Goal: Task Accomplishment & Management: Use online tool/utility

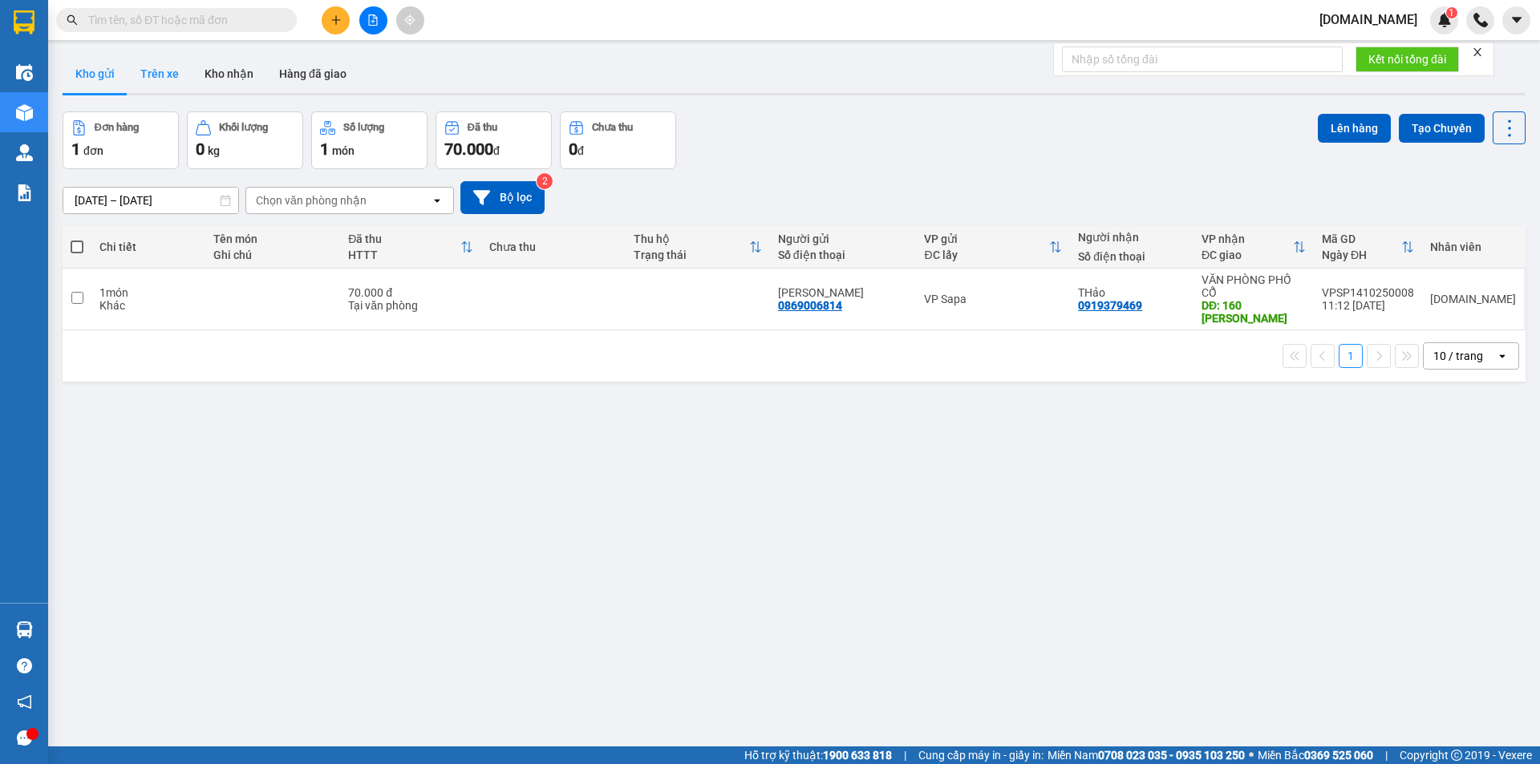
click at [162, 74] on button "Trên xe" at bounding box center [160, 74] width 64 height 39
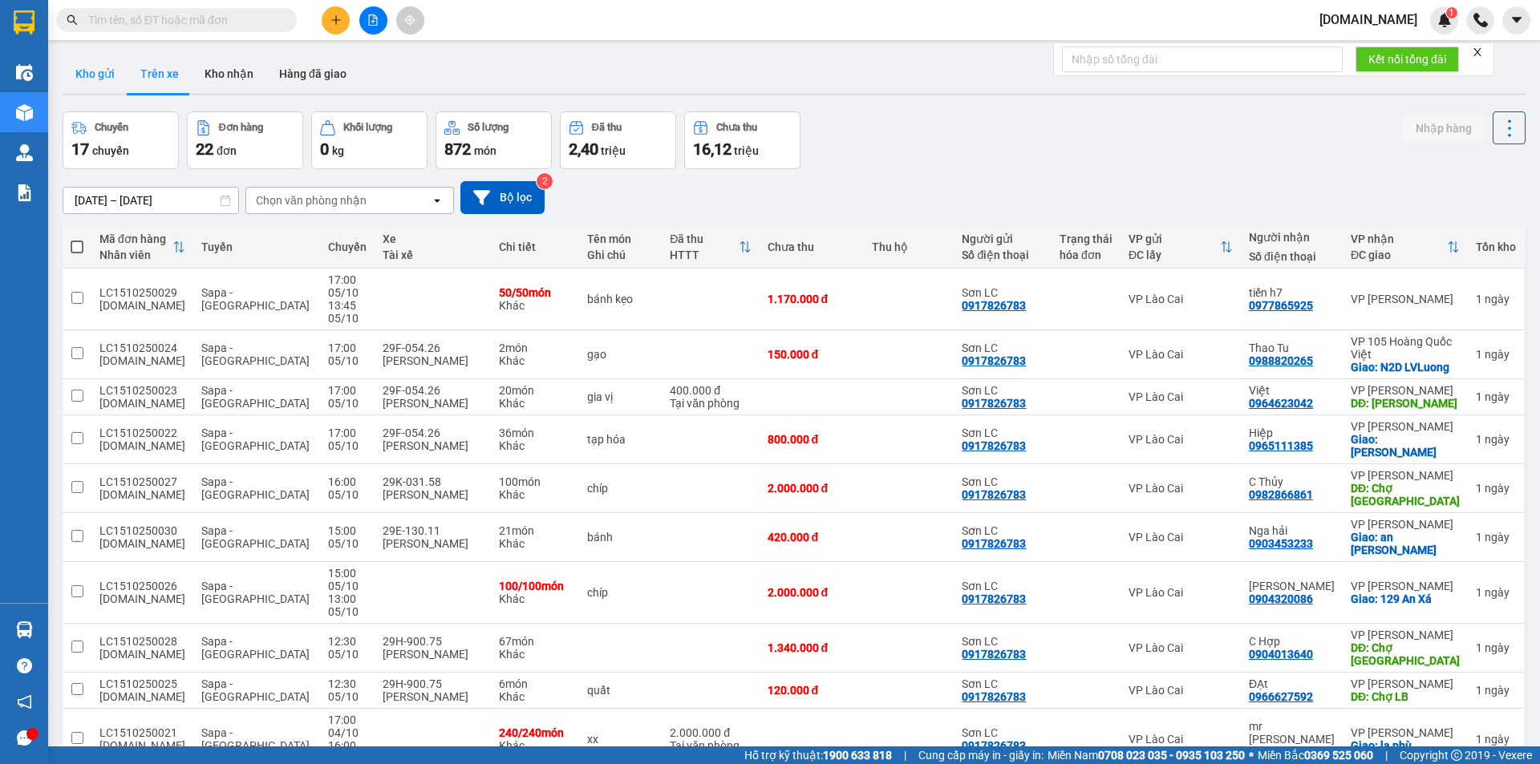
click at [90, 61] on button "Kho gửi" at bounding box center [95, 74] width 65 height 39
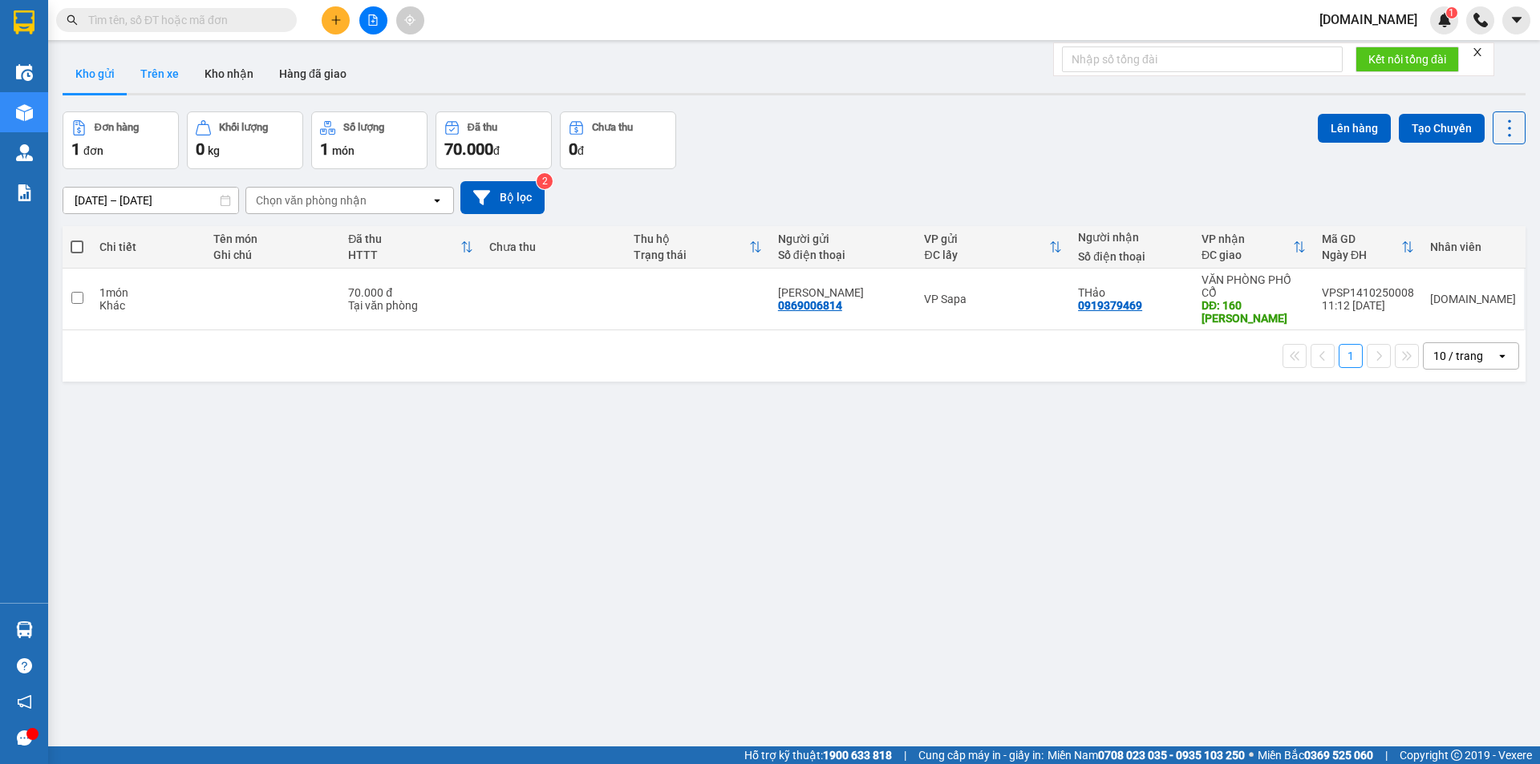
click at [161, 71] on button "Trên xe" at bounding box center [160, 74] width 64 height 39
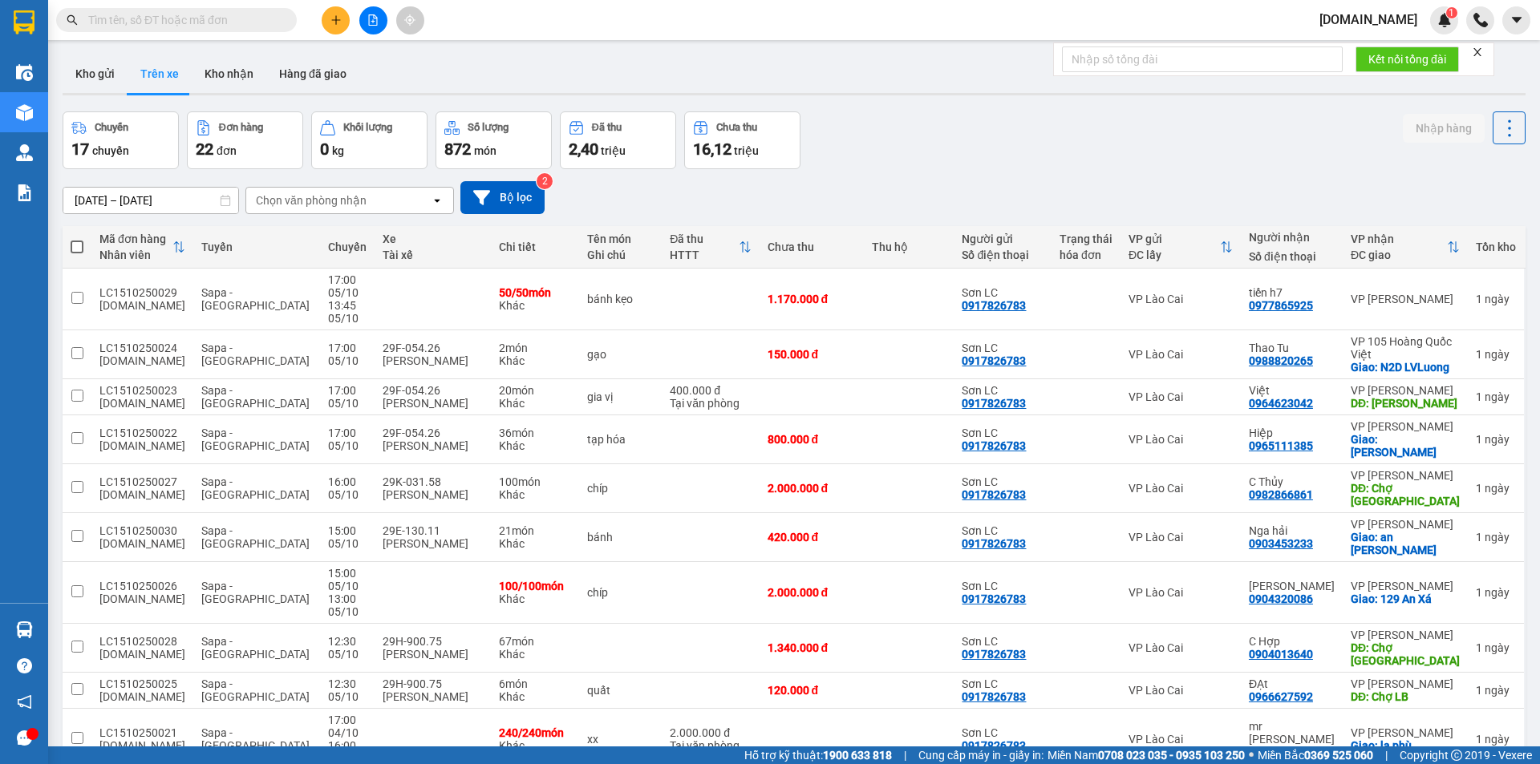
click at [252, 26] on input "text" at bounding box center [182, 20] width 189 height 18
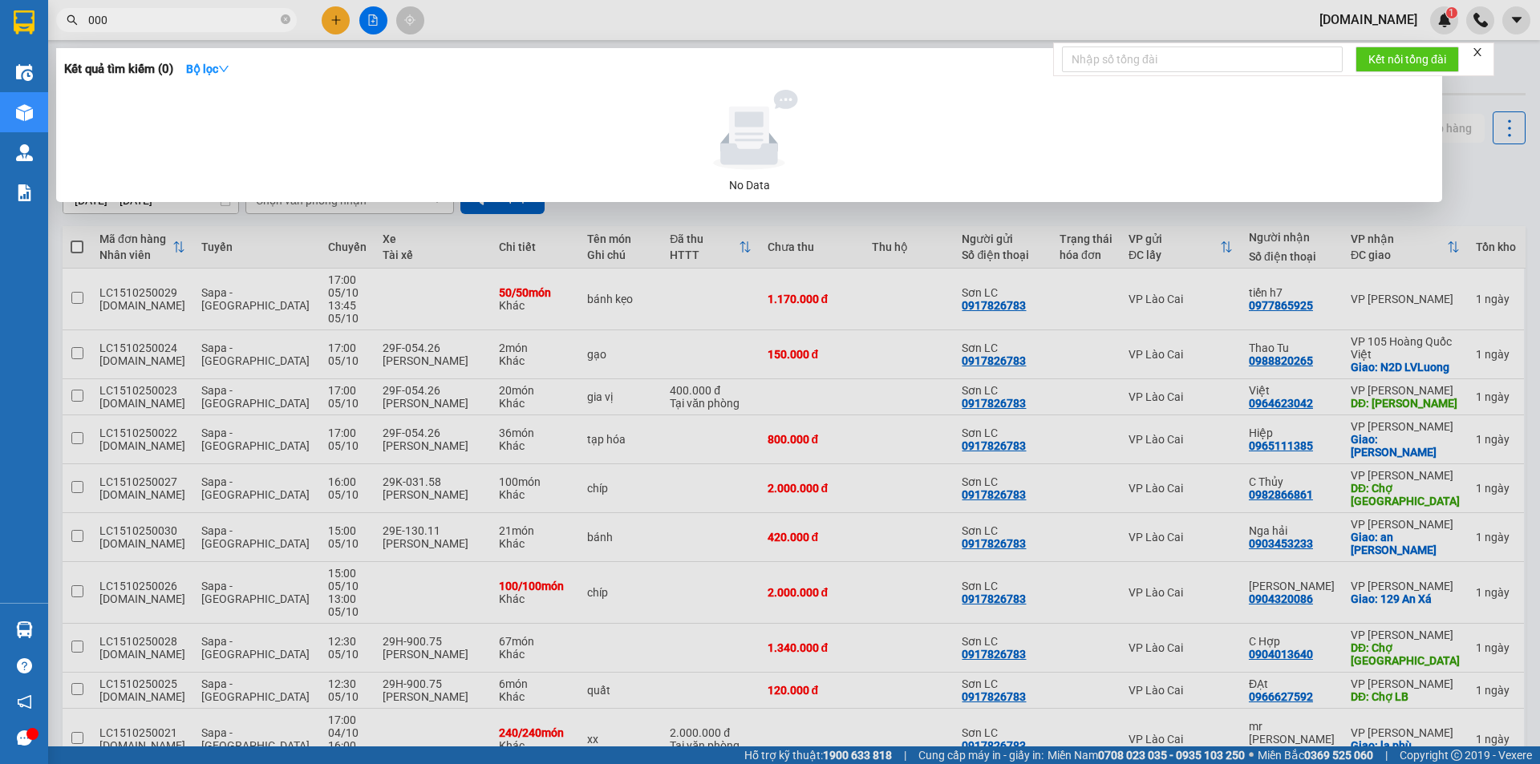
type input "0009"
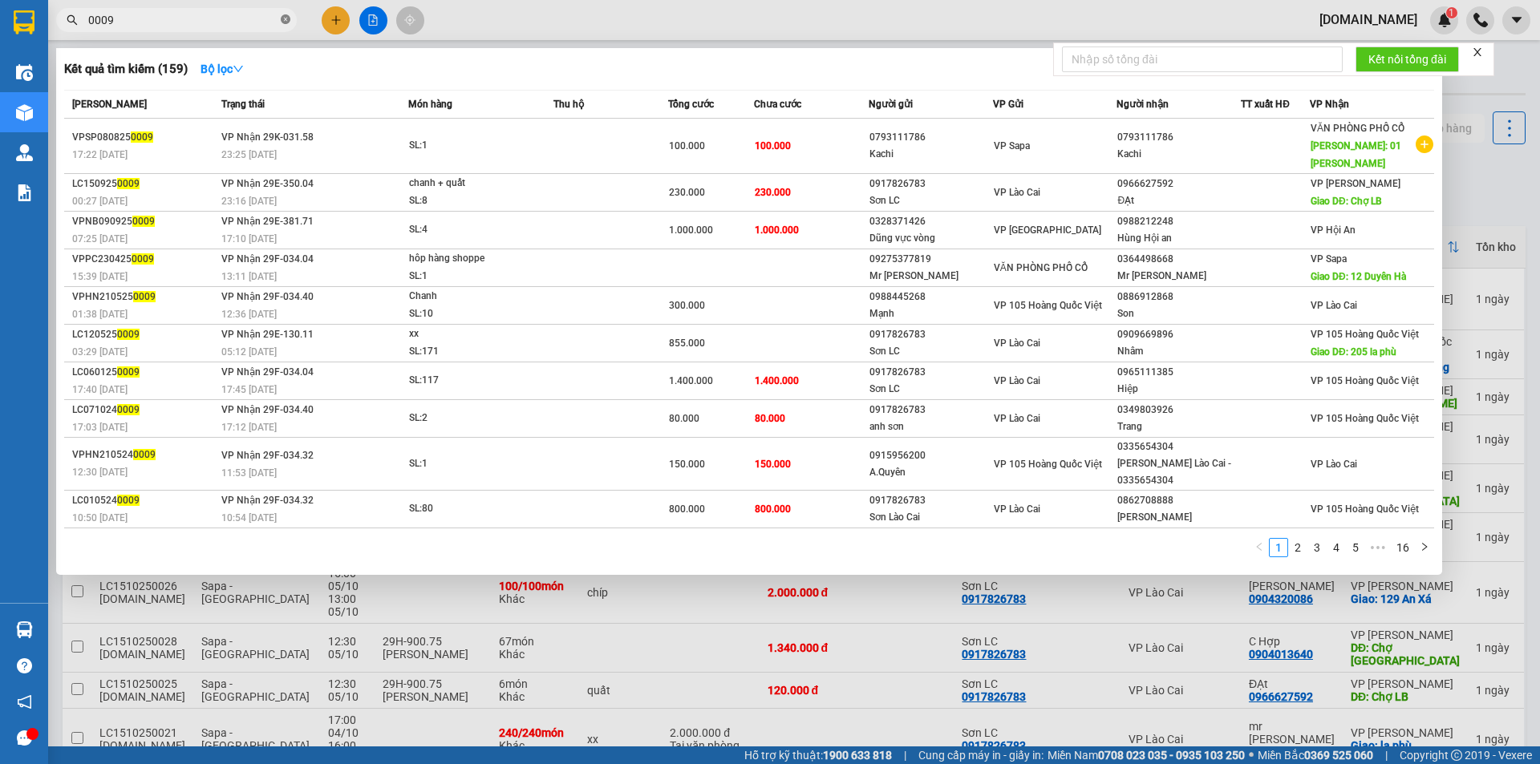
click at [286, 18] on icon "close-circle" at bounding box center [286, 19] width 10 height 10
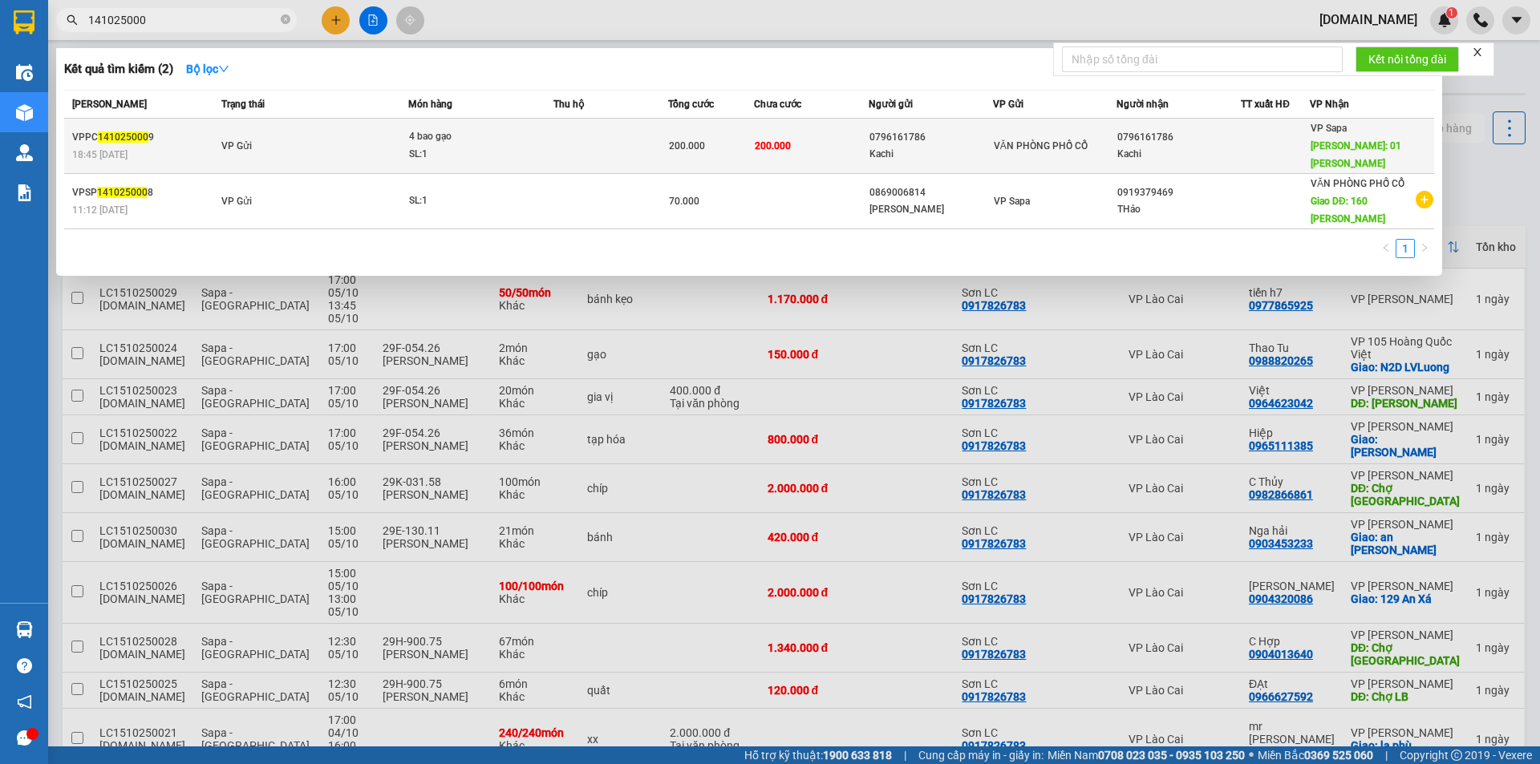
type input "141025000"
drag, startPoint x: 71, startPoint y: 125, endPoint x: 155, endPoint y: 129, distance: 83.5
click at [155, 129] on td "VPPC 141025000 9 18:45 [DATE]" at bounding box center [140, 146] width 153 height 55
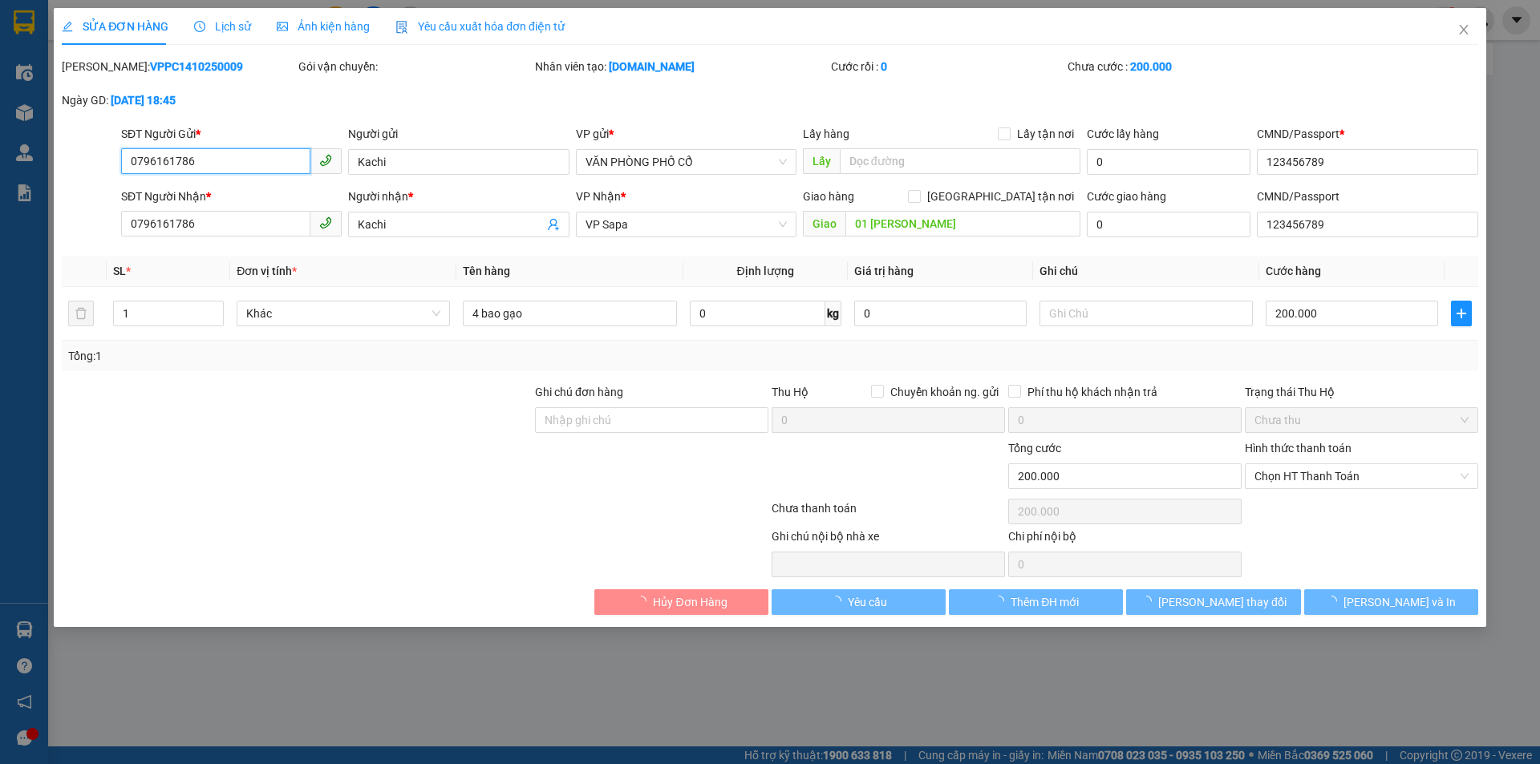
type input "0796161786"
type input "Kachi"
type input "123456789"
type input "0796161786"
type input "Kachi"
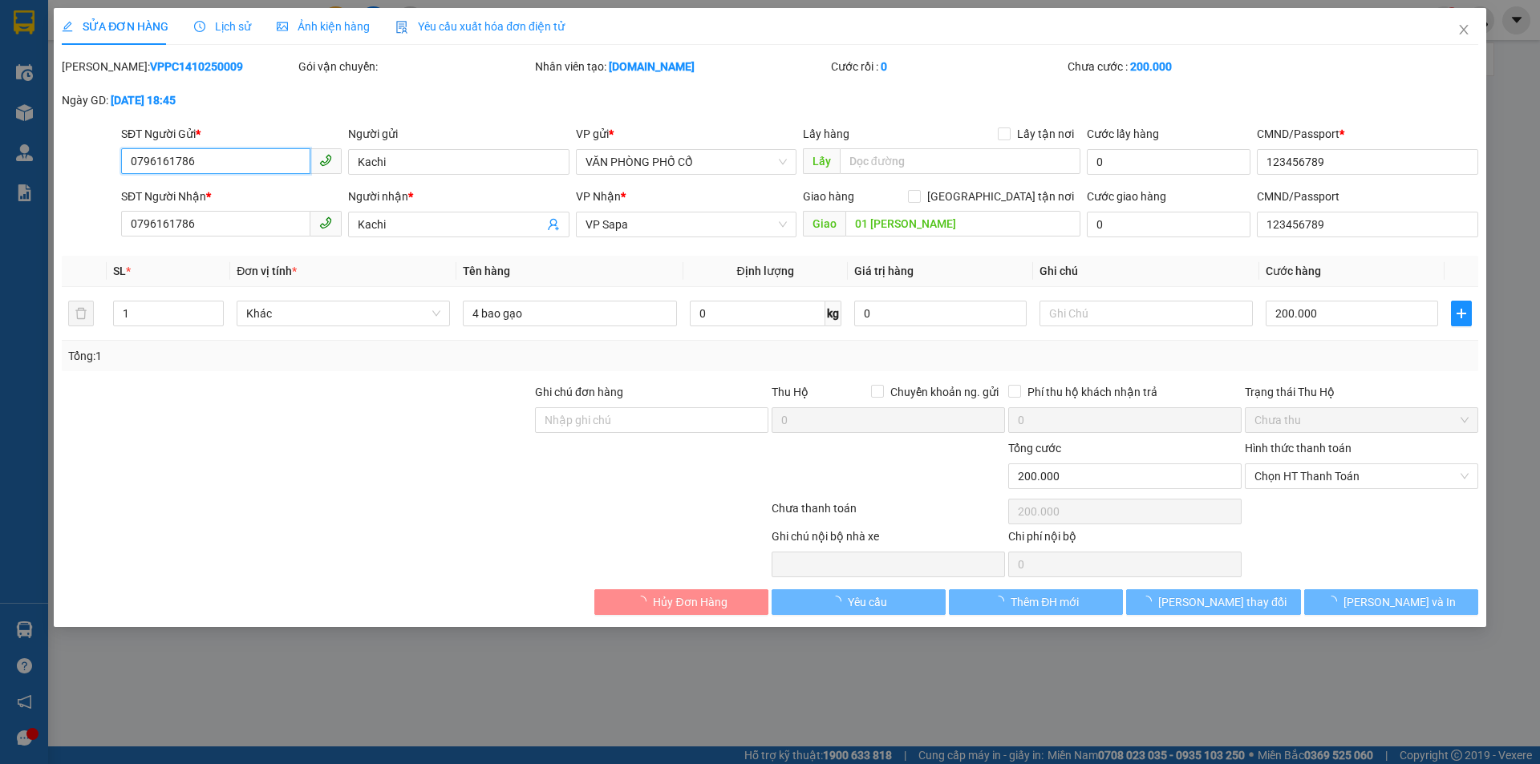
type input "01 [PERSON_NAME]"
type input "123456789"
type input "0"
type input "200.000"
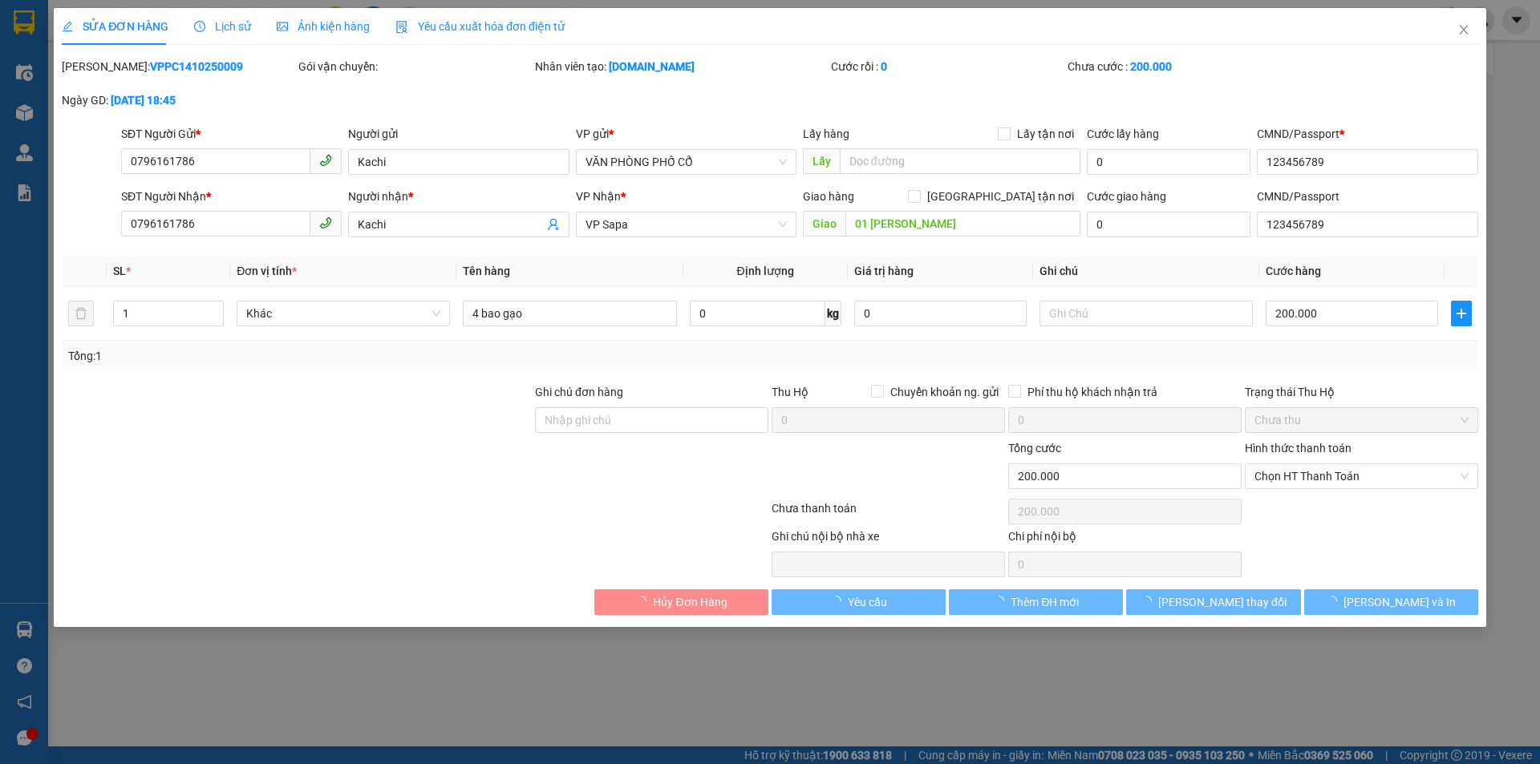
drag, startPoint x: 155, startPoint y: 129, endPoint x: 222, endPoint y: 75, distance: 86.2
click at [222, 75] on div "[PERSON_NAME]: VPPC1410250009" at bounding box center [178, 75] width 237 height 34
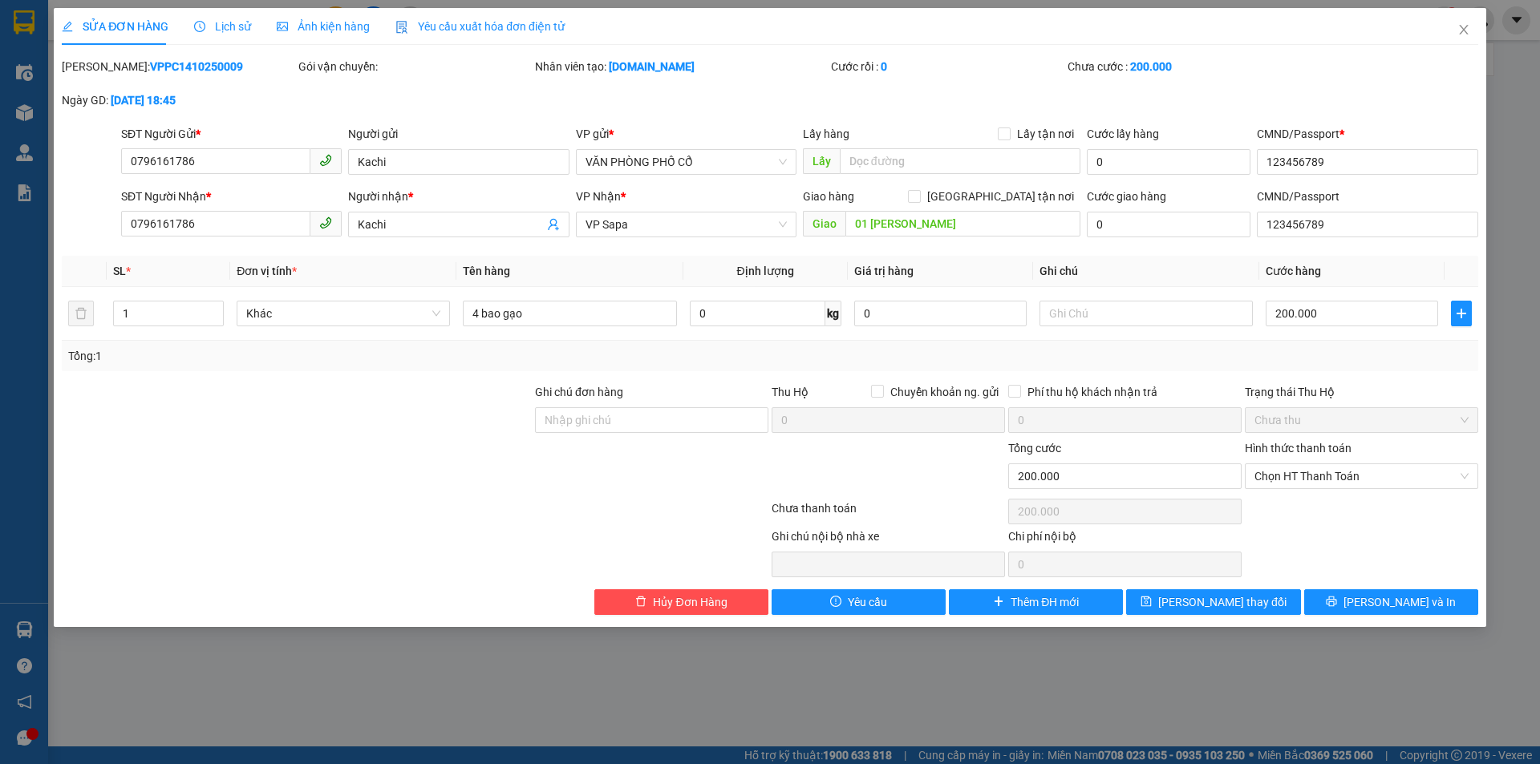
drag, startPoint x: 99, startPoint y: 66, endPoint x: 220, endPoint y: 70, distance: 120.4
click at [222, 69] on div "[PERSON_NAME]: VPPC1410250009" at bounding box center [178, 67] width 233 height 18
copy b "VPPC1410250009"
